Goal: Information Seeking & Learning: Learn about a topic

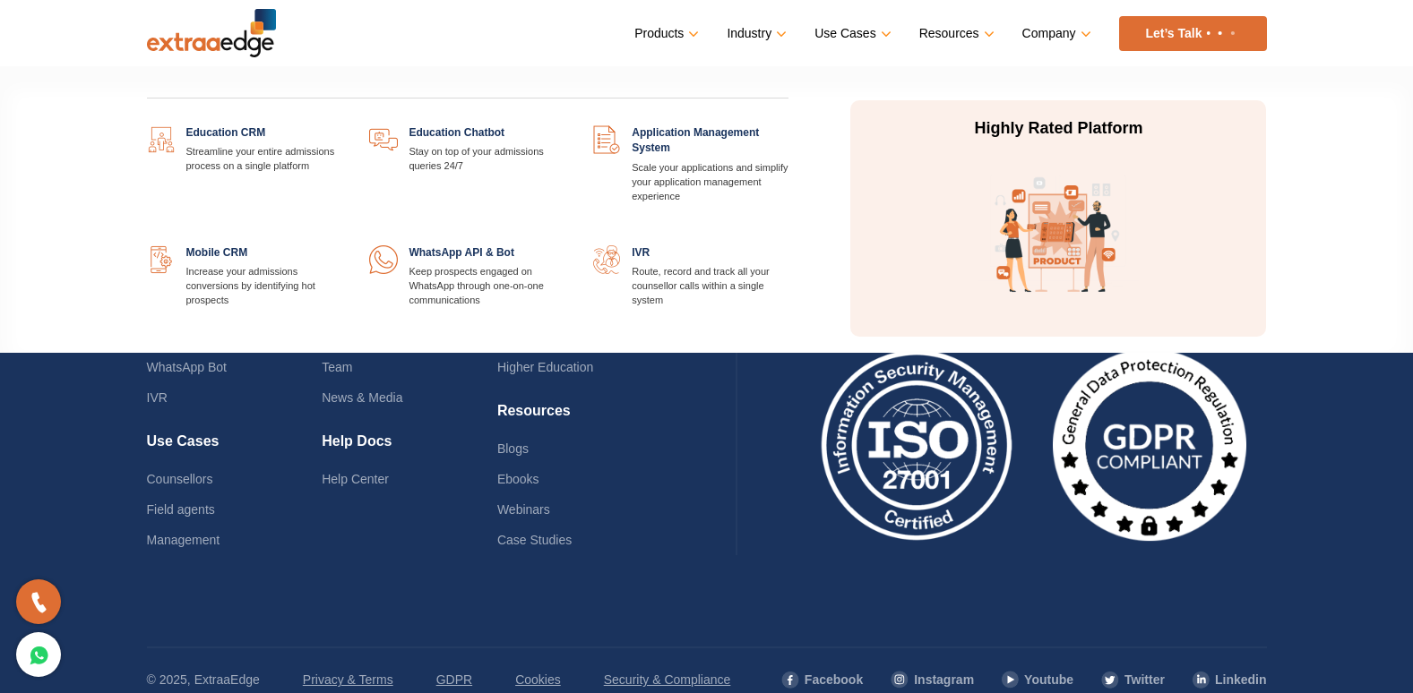
scroll to position [4419, 0]
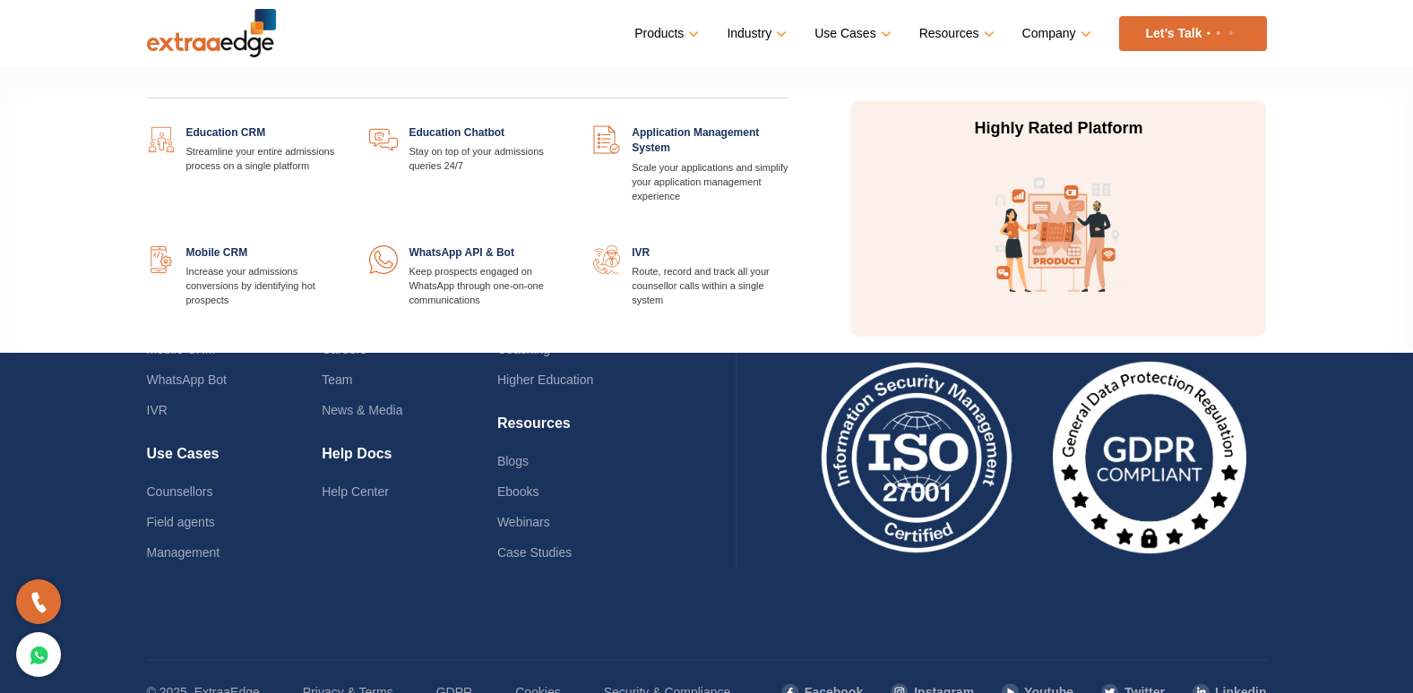
click at [342, 125] on link at bounding box center [342, 125] width 0 height 0
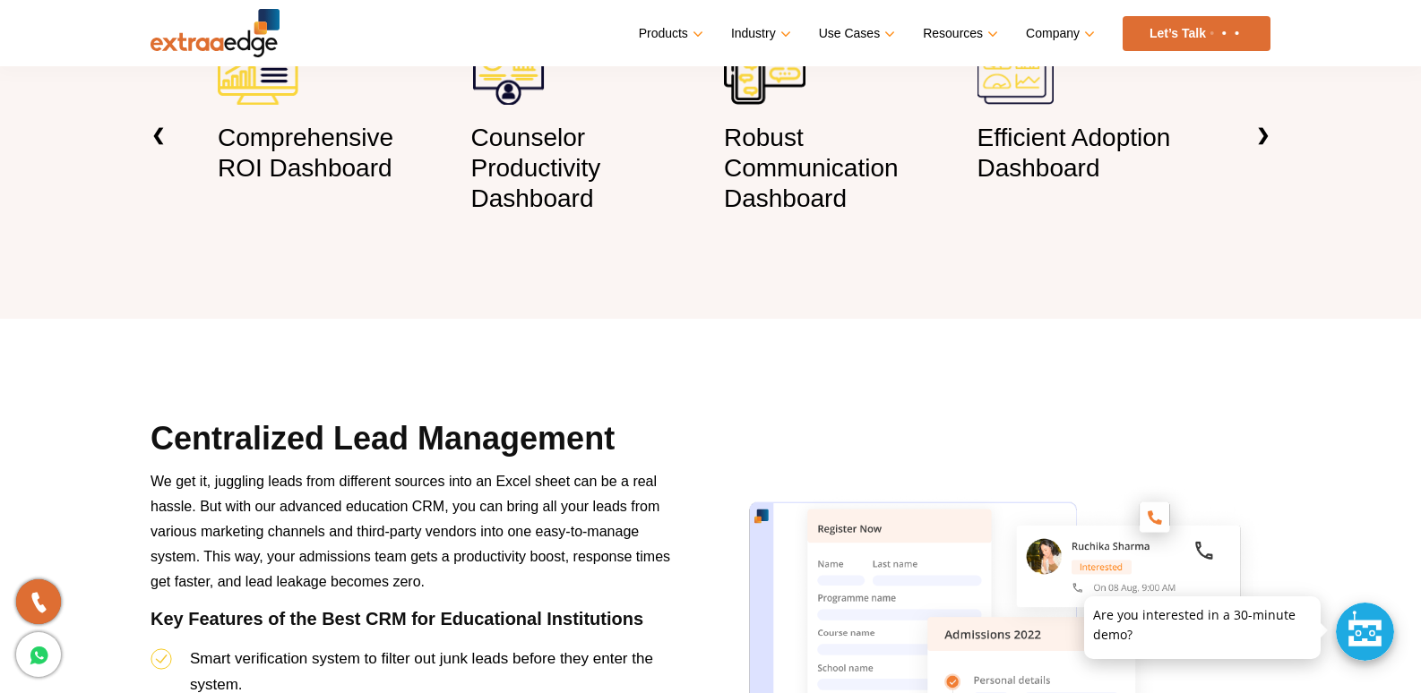
scroll to position [1523, 0]
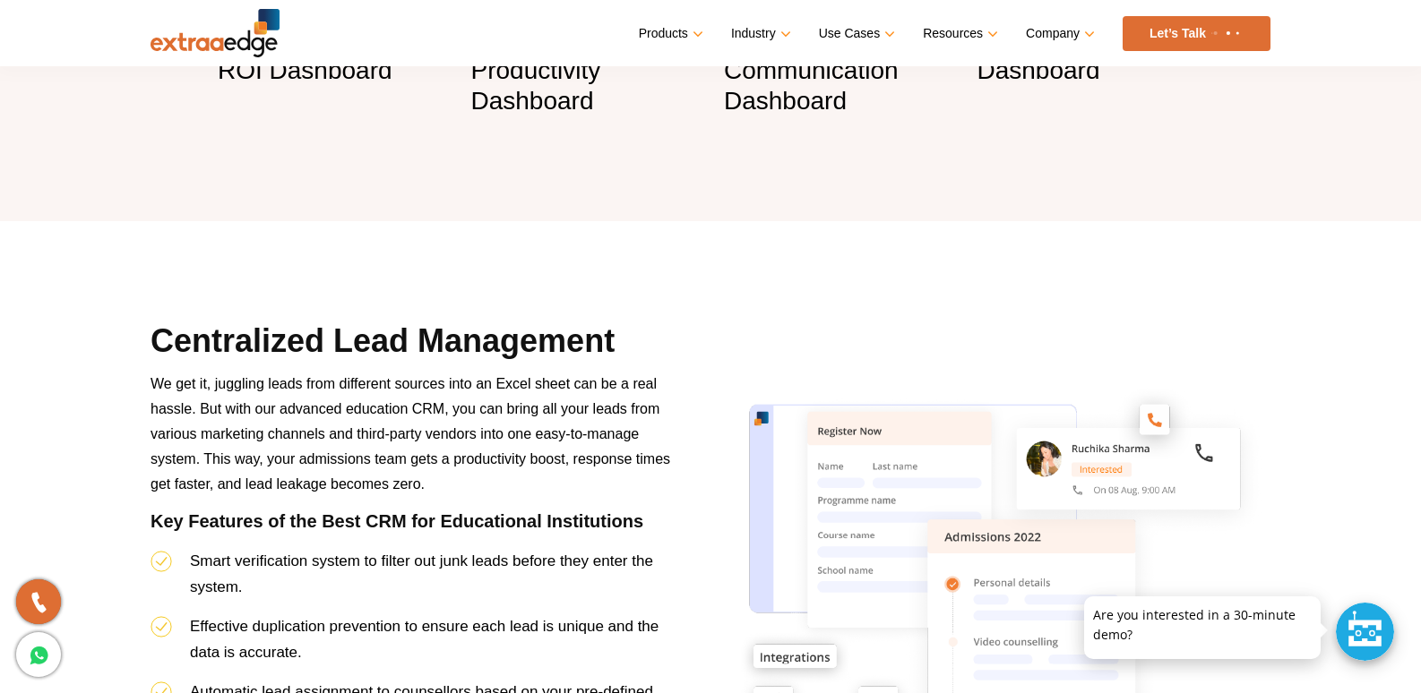
click at [1308, 112] on section "Features That Give You an Edge Comprehensive ROI Dashboard Counselor Productivi…" at bounding box center [710, 20] width 1421 height 402
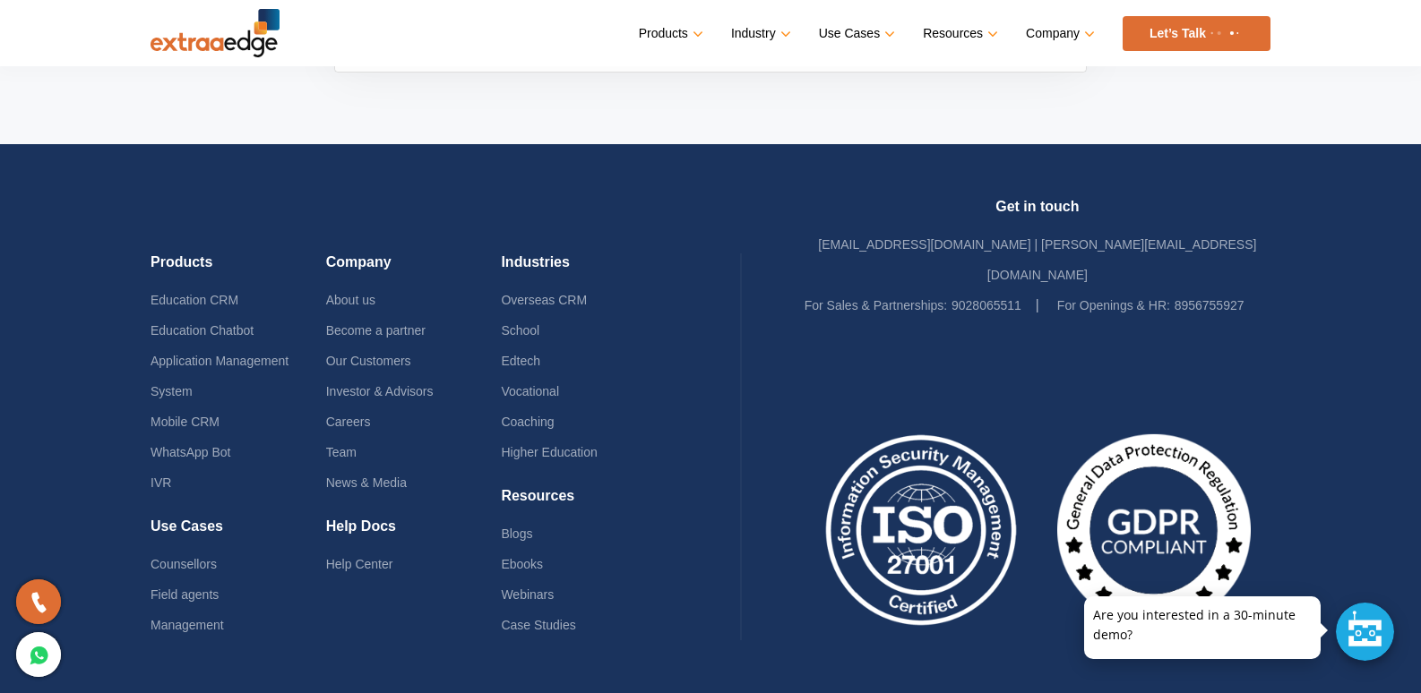
scroll to position [723, 0]
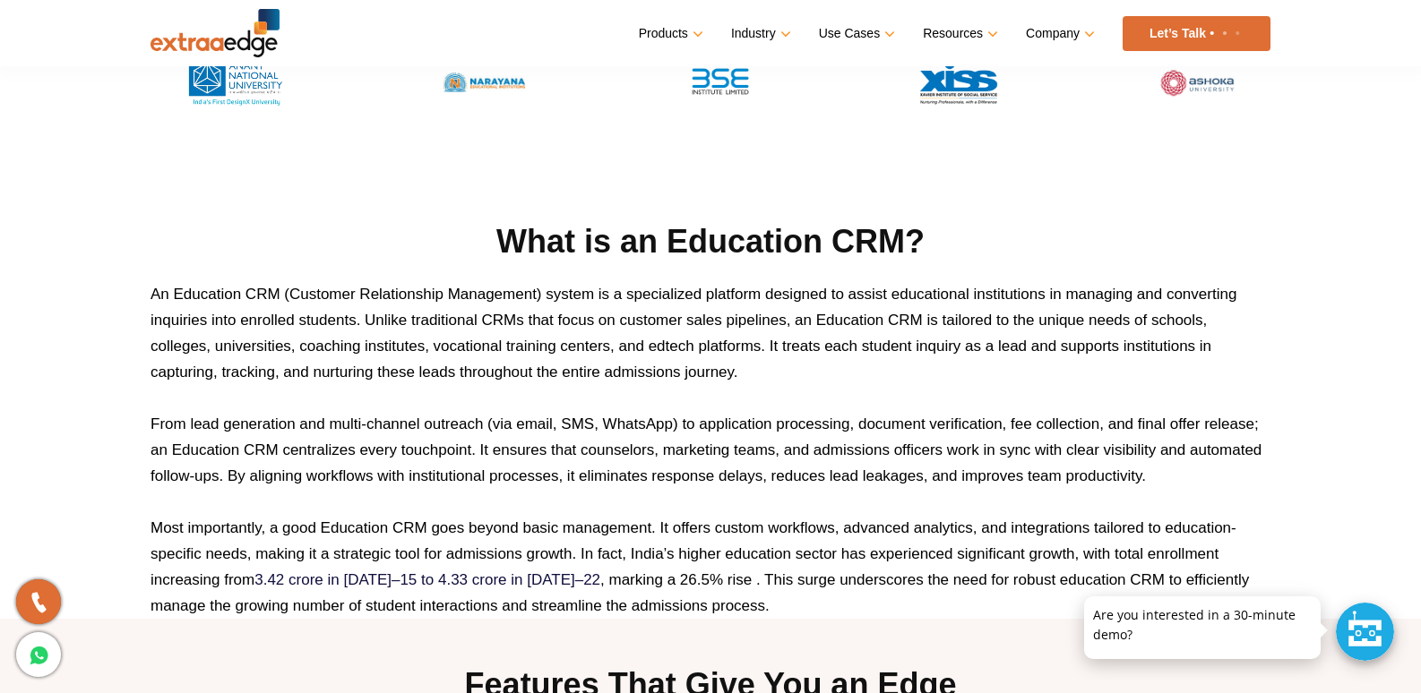
click at [1042, 304] on p "An Education CRM (Customer Relationship Management) system is a specialized pla…" at bounding box center [711, 333] width 1120 height 104
click at [1032, 229] on h2 "What is an Education CRM?" at bounding box center [711, 241] width 1120 height 43
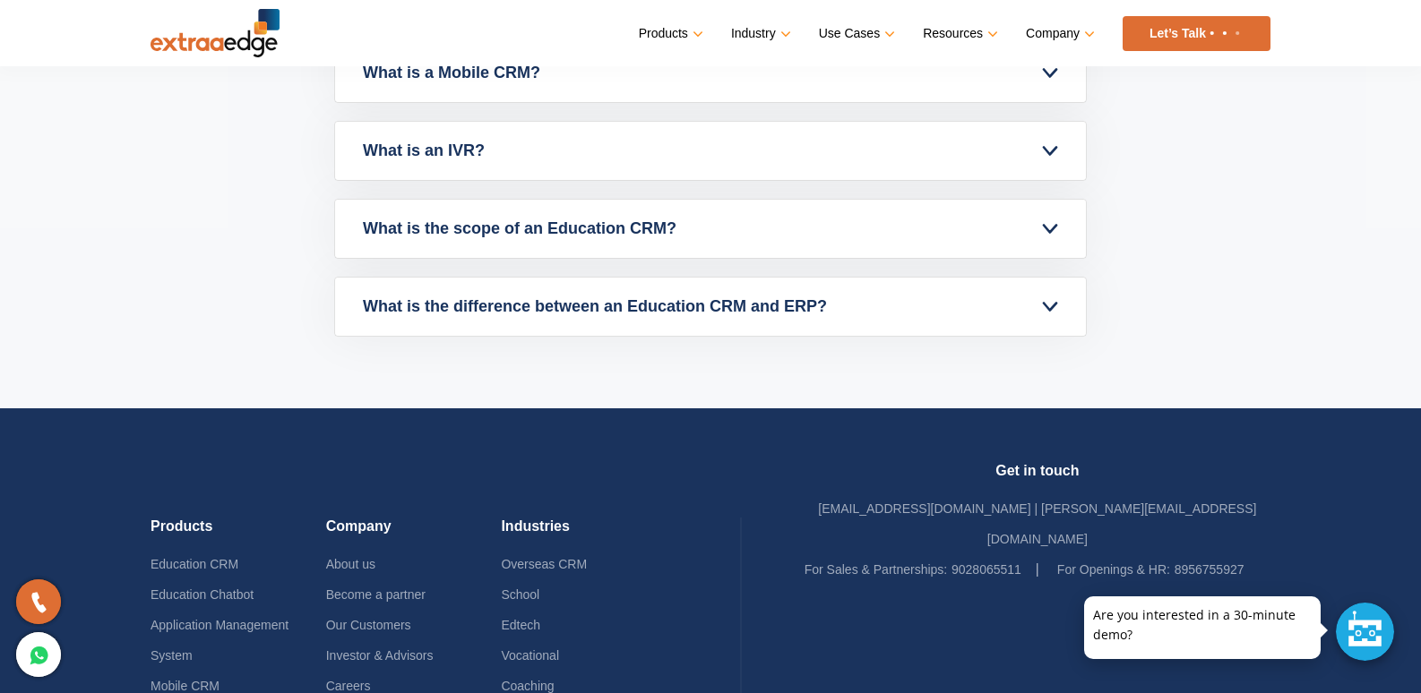
scroll to position [7979, 0]
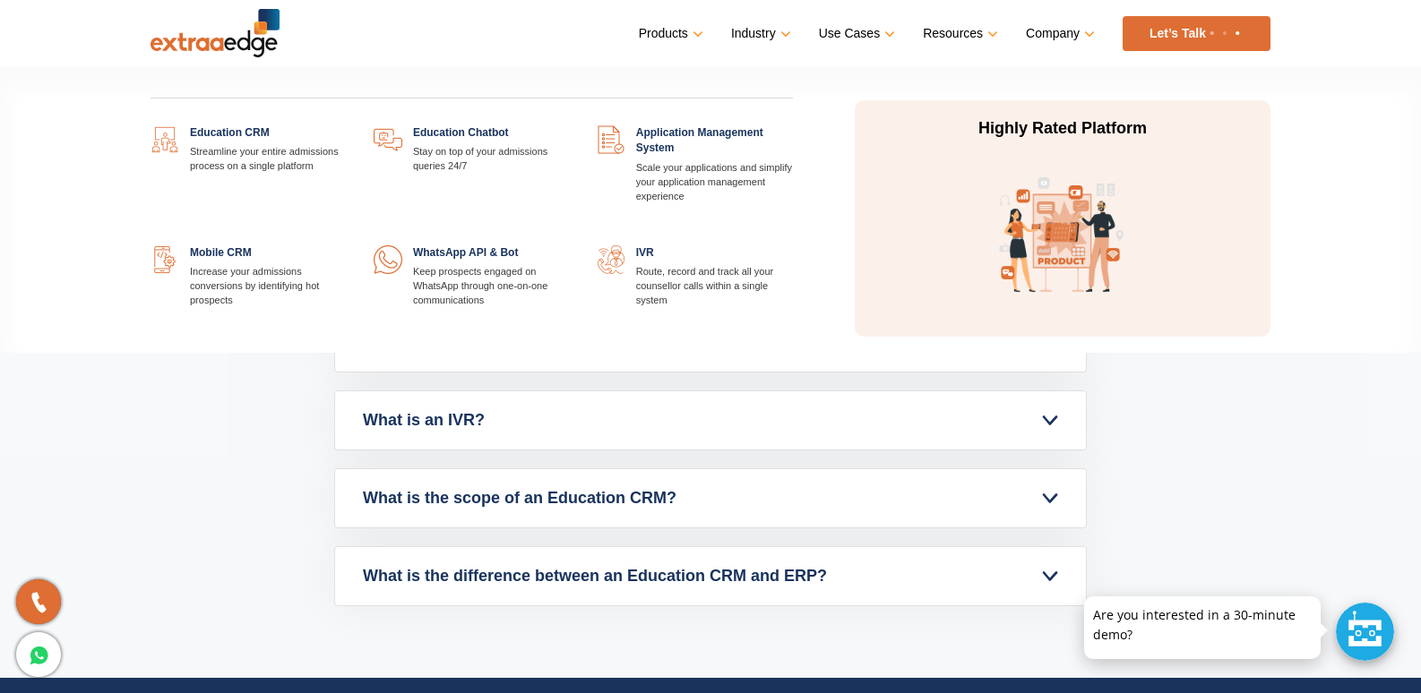
click at [347, 125] on link at bounding box center [347, 125] width 0 height 0
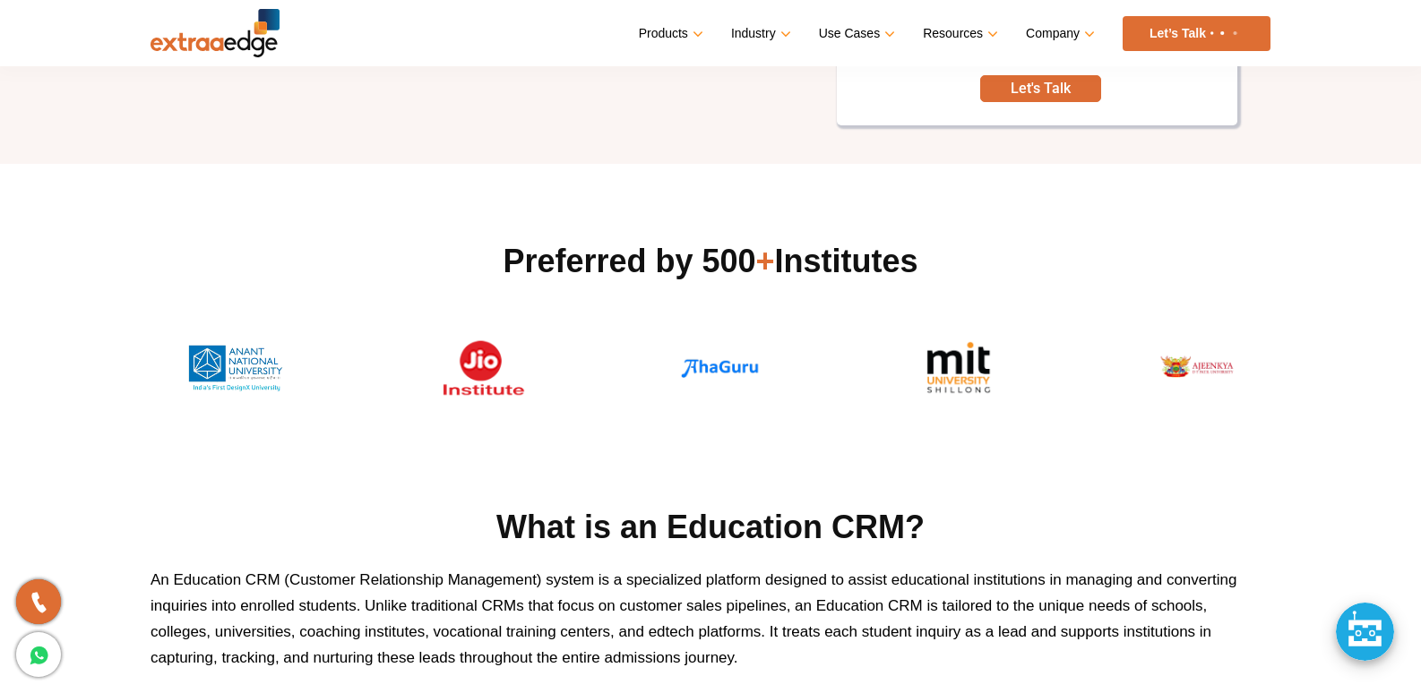
scroll to position [4, 0]
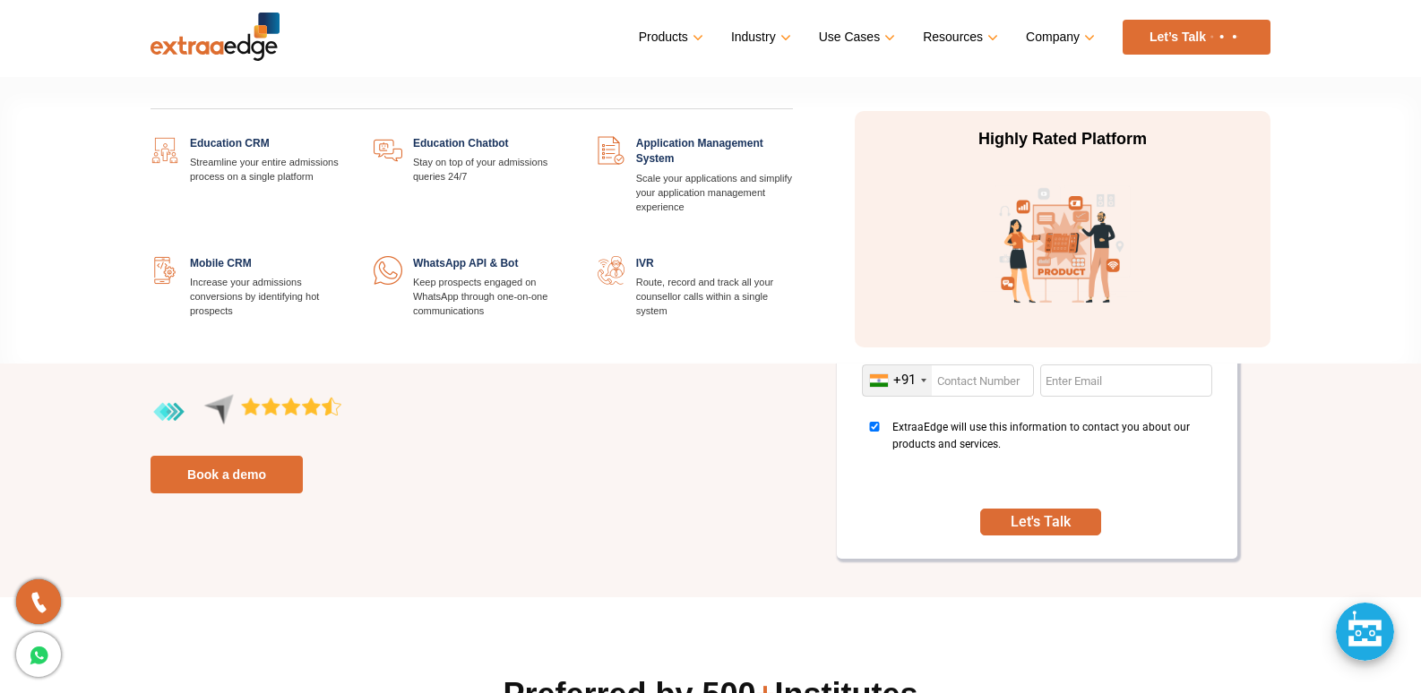
click at [570, 136] on link at bounding box center [570, 136] width 0 height 0
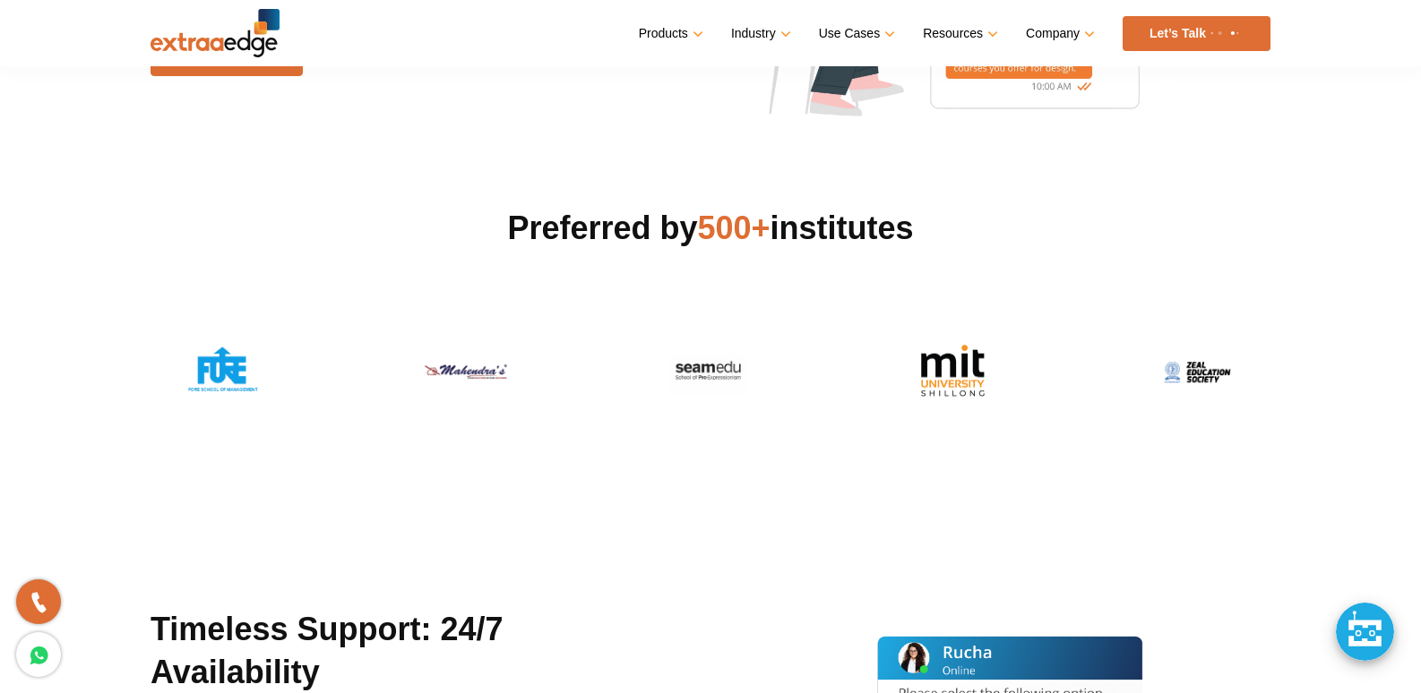
scroll to position [5886, 0]
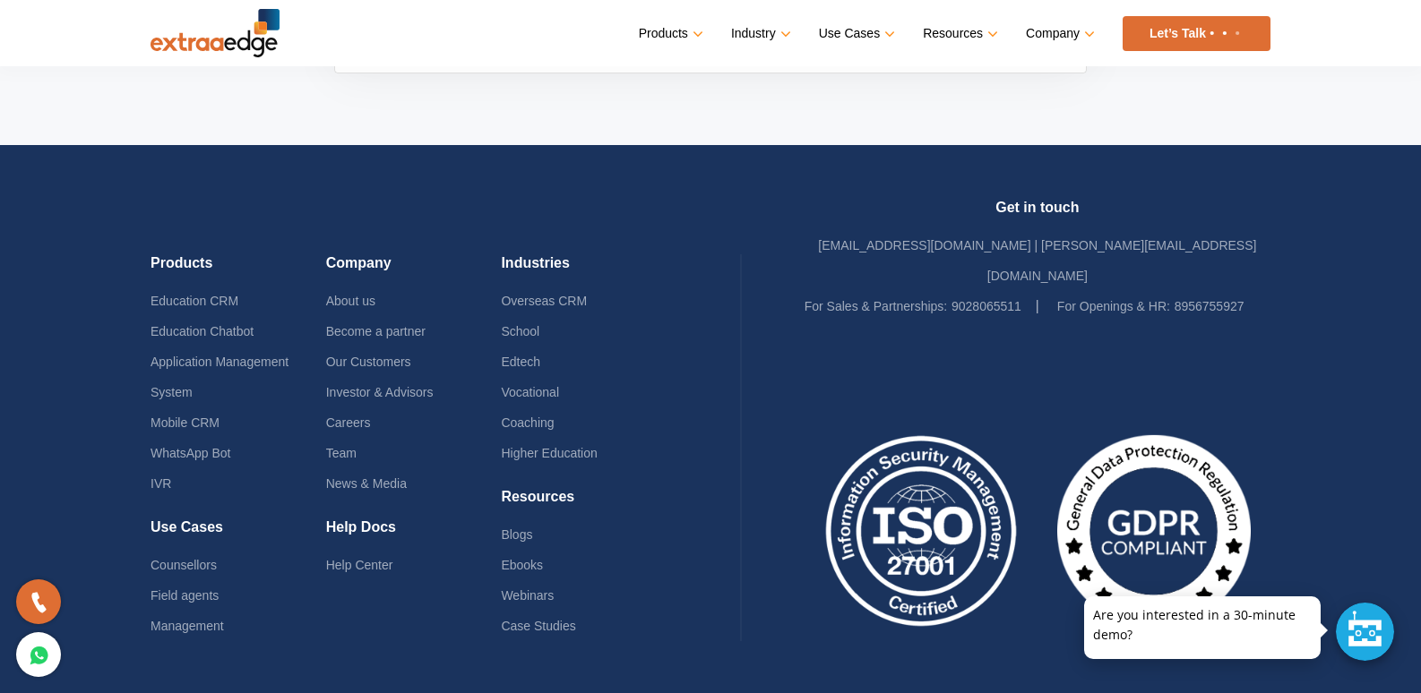
click at [1043, 322] on div at bounding box center [1037, 509] width 466 height 375
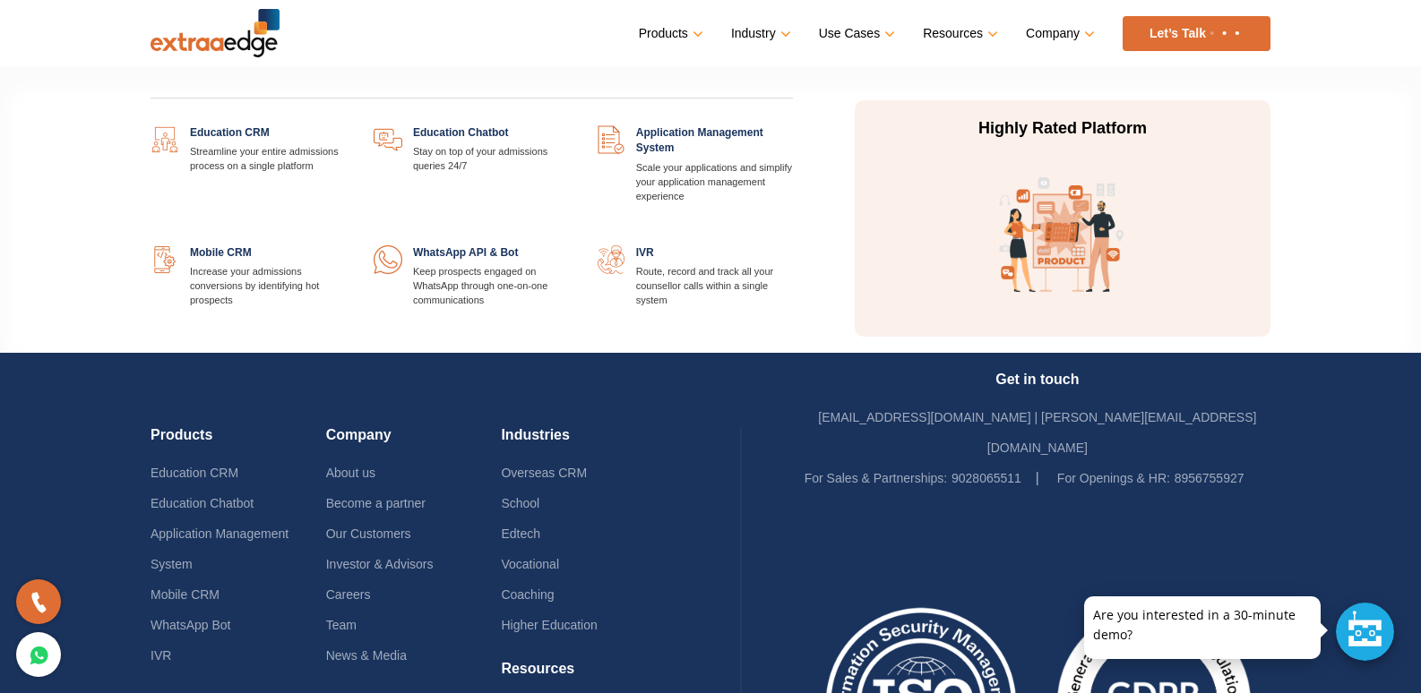
scroll to position [5707, 0]
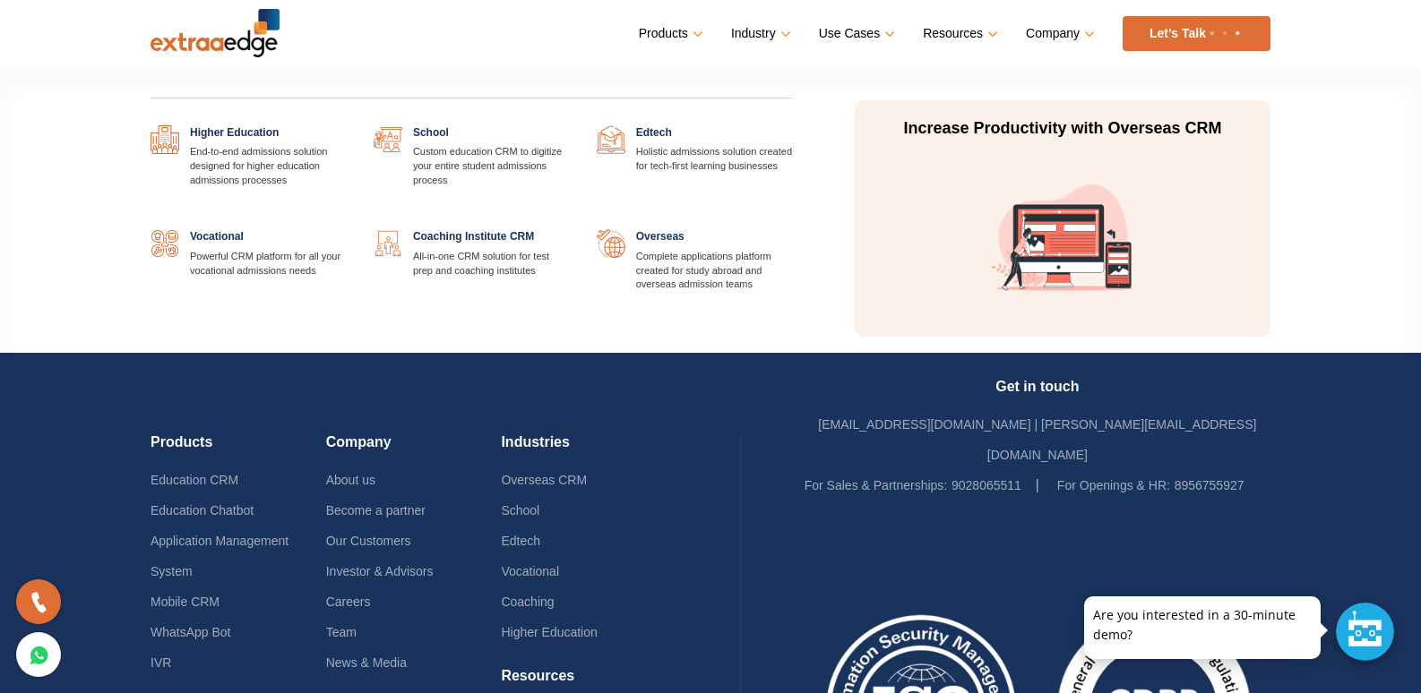
click at [793, 125] on link at bounding box center [793, 125] width 0 height 0
